Goal: Find contact information: Find contact information

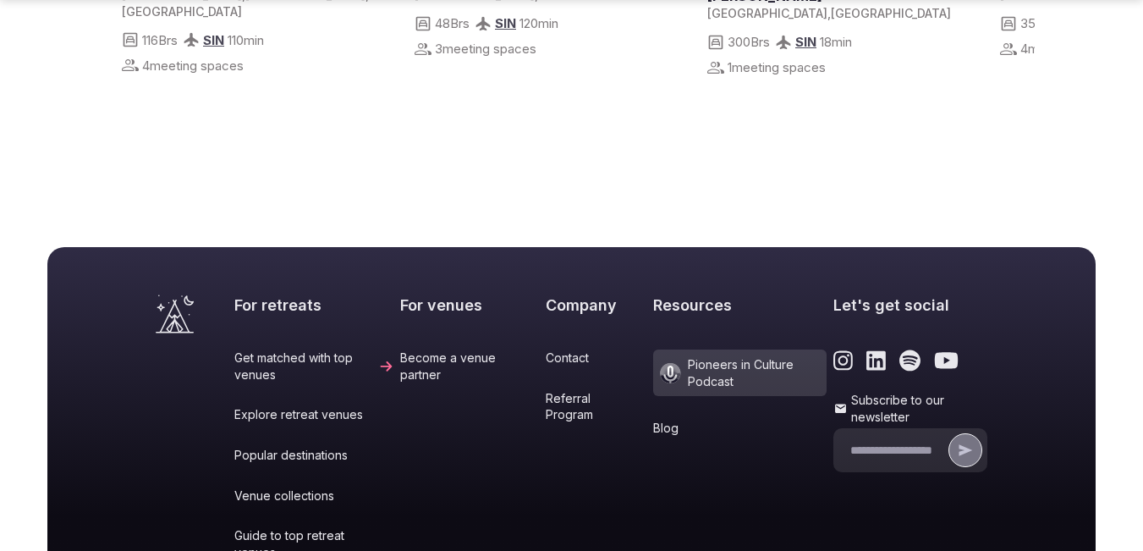
scroll to position [6597, 0]
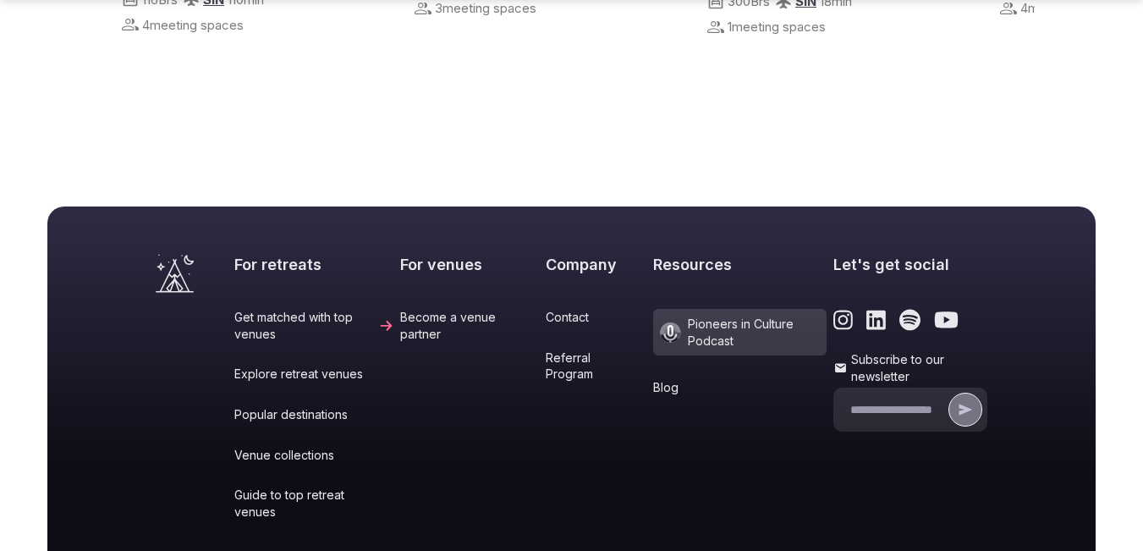
click at [406, 309] on link "Become a venue partner" at bounding box center [469, 325] width 139 height 33
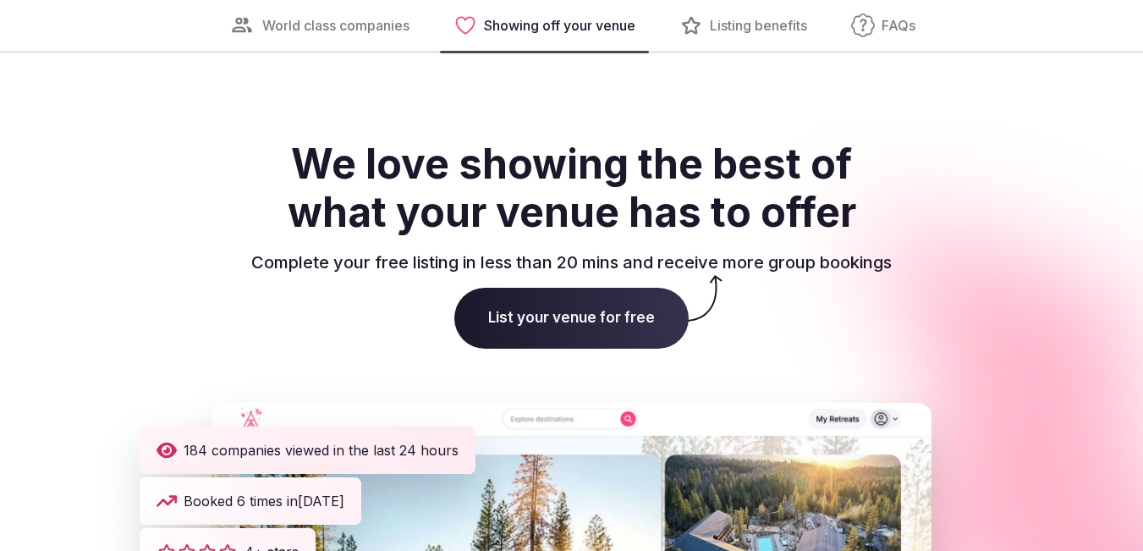
scroll to position [2368, 0]
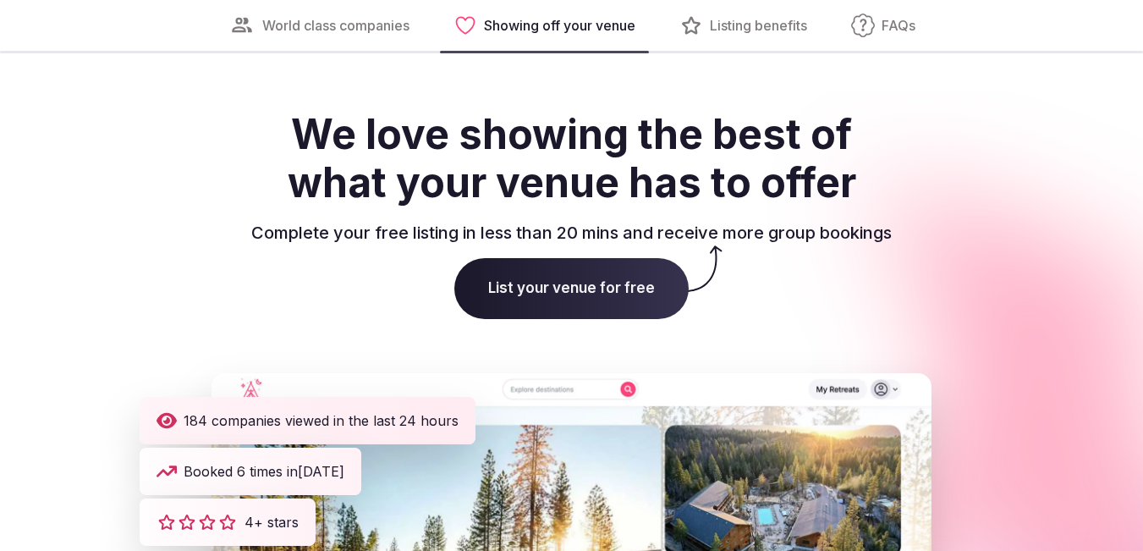
click at [521, 283] on span "List your venue for free" at bounding box center [571, 288] width 234 height 61
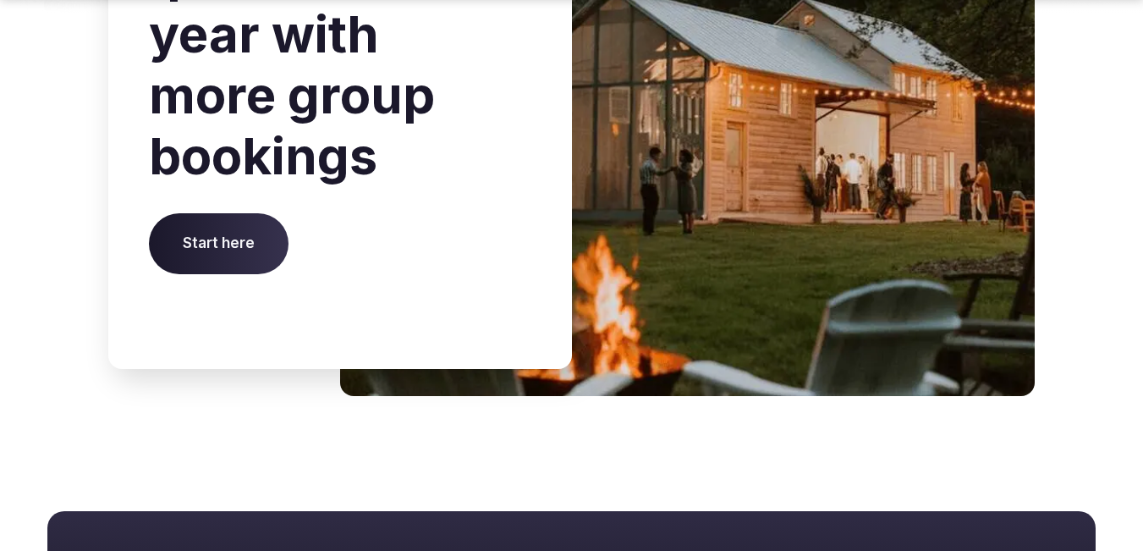
scroll to position [6940, 0]
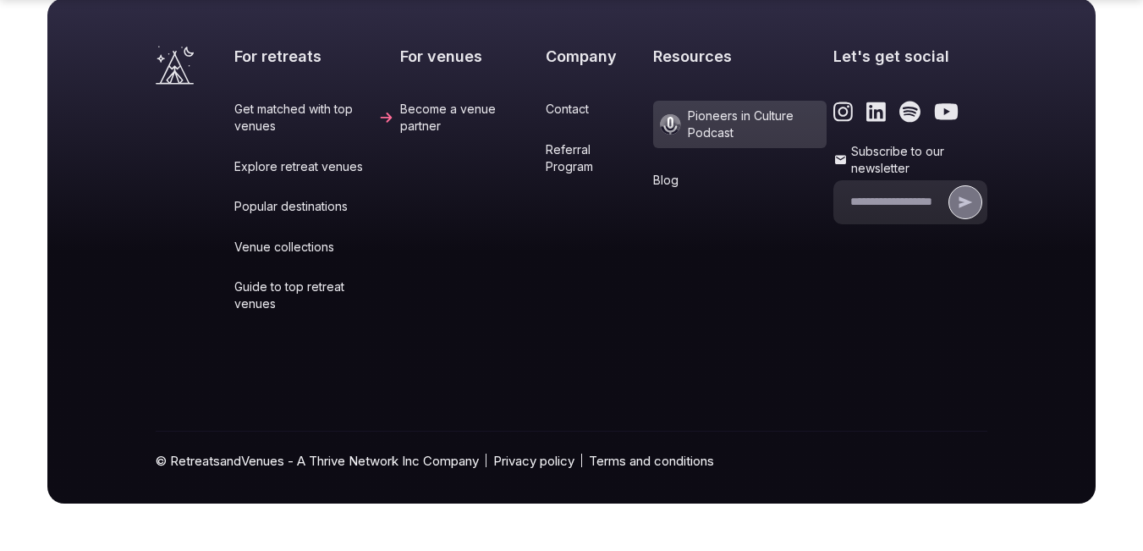
click at [545, 109] on link "Contact" at bounding box center [595, 109] width 101 height 17
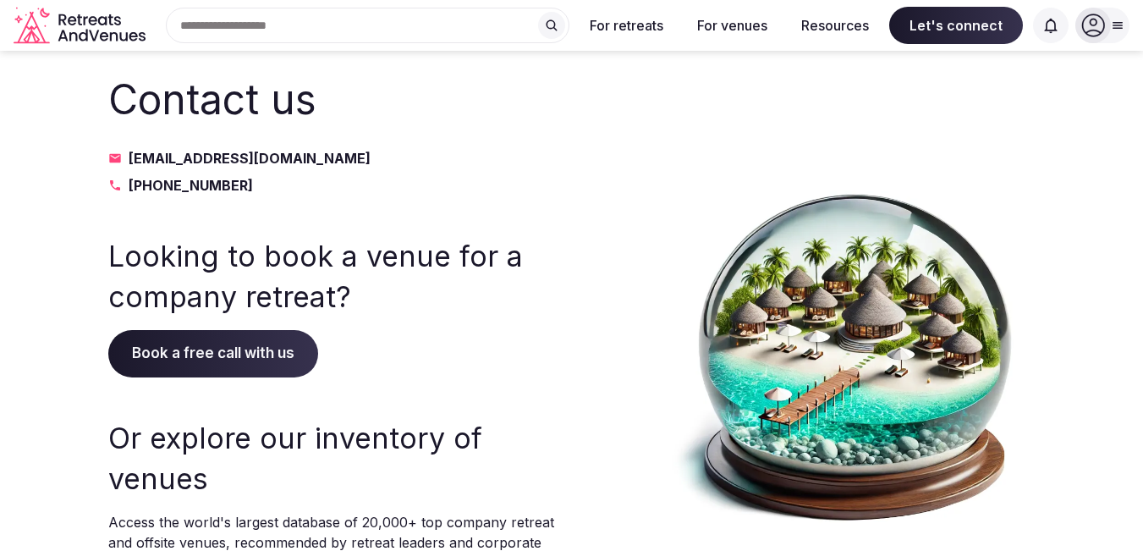
click at [363, 204] on div "Contact us [EMAIL_ADDRESS][DOMAIN_NAME] [PHONE_NUMBER] Looking to book a venue …" at bounding box center [331, 352] width 447 height 562
